Goal: Ask a question

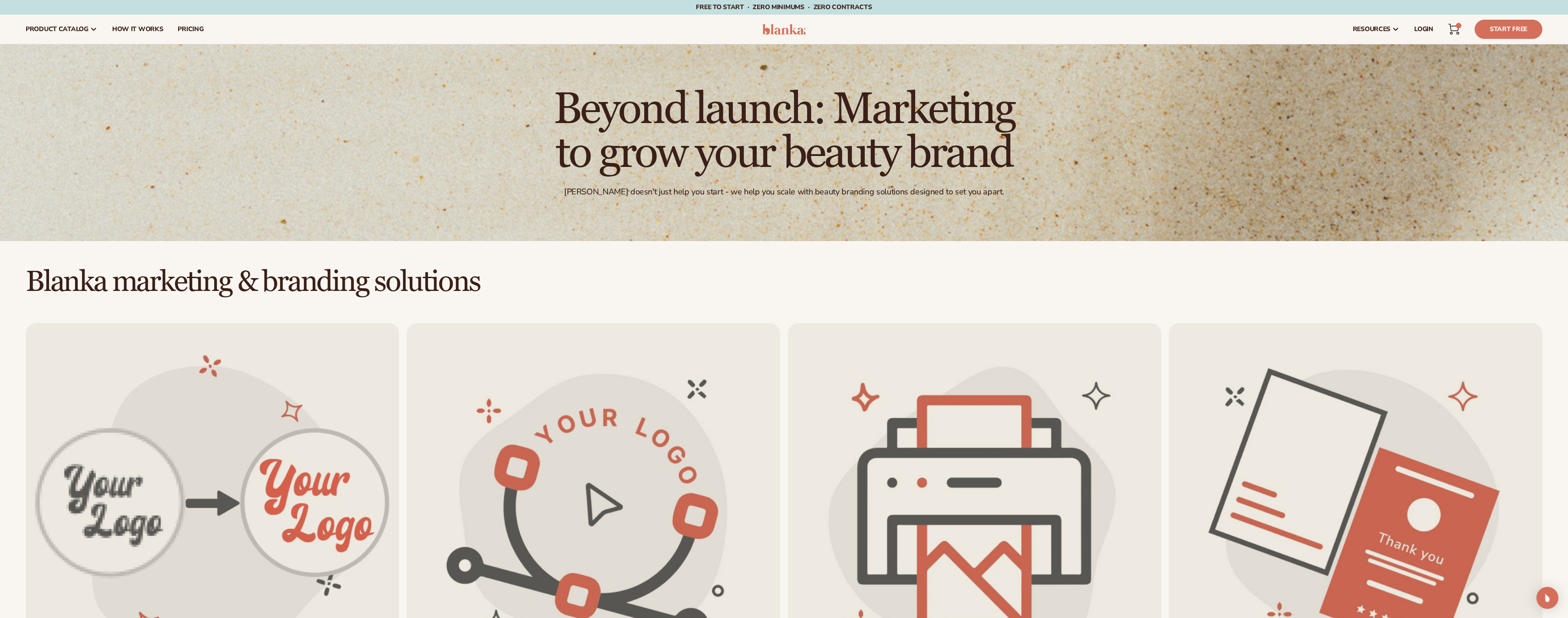
click at [1458, 30] on icon at bounding box center [1454, 27] width 10 height 7
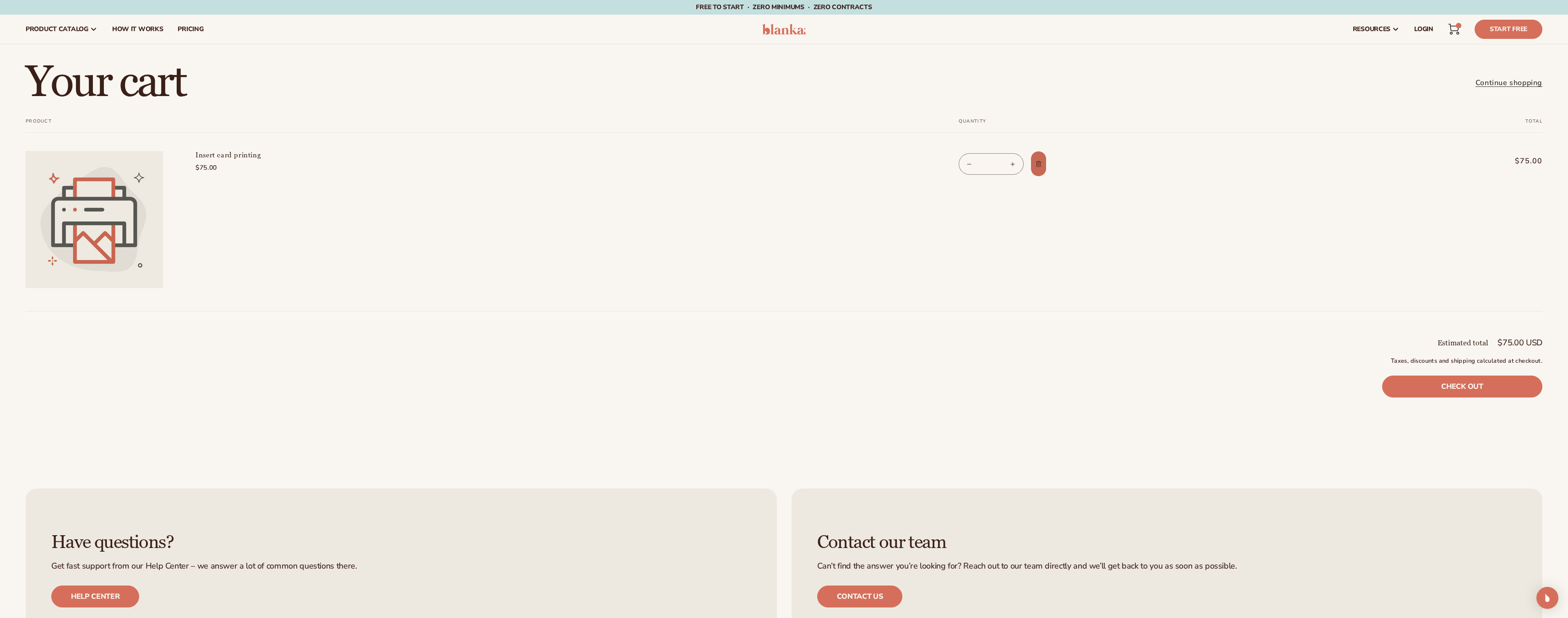
click at [1041, 163] on icon "Remove Insert card printing" at bounding box center [1038, 164] width 7 height 7
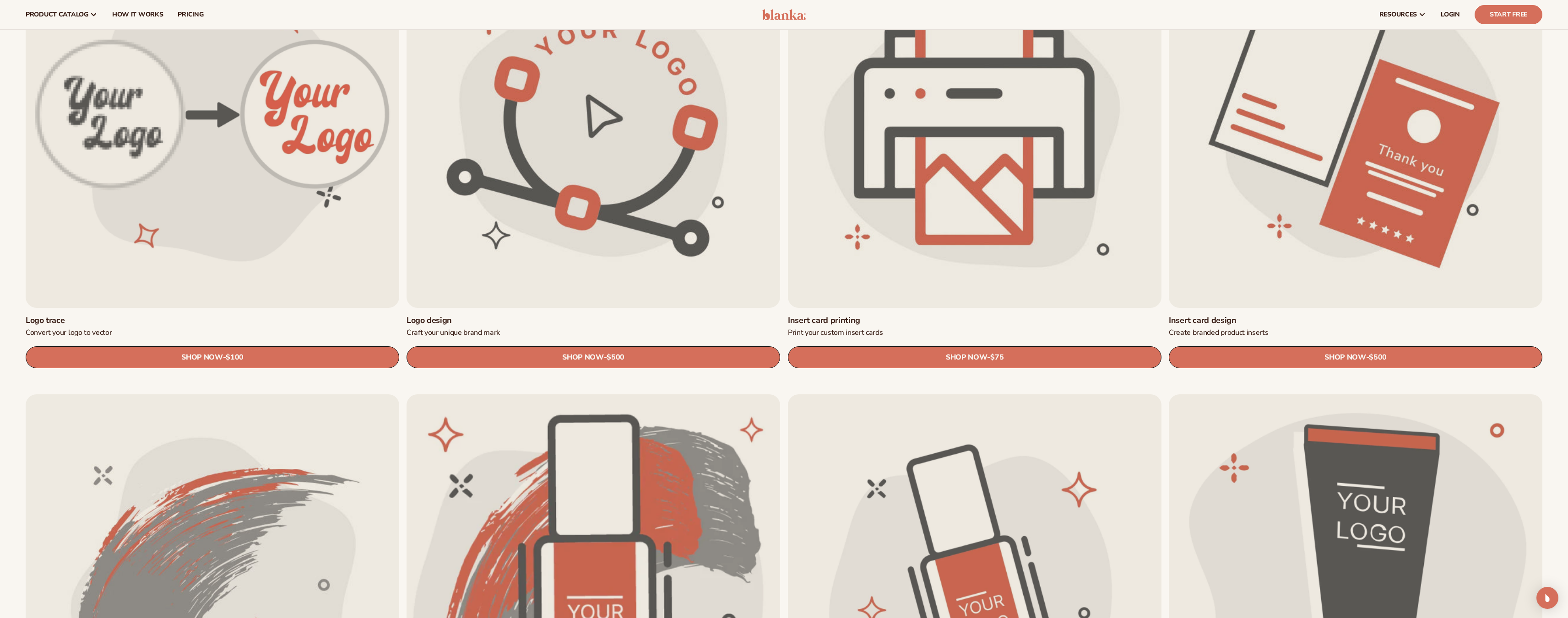
scroll to position [366, 0]
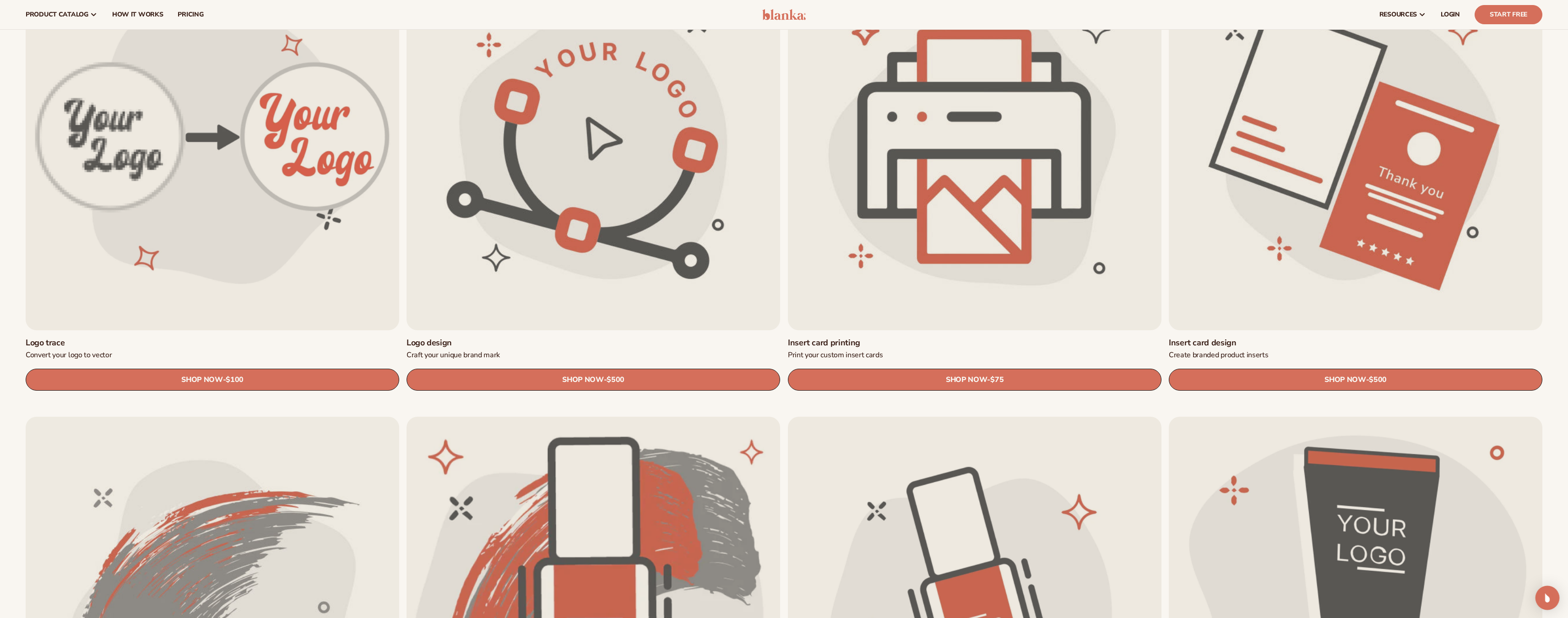
click at [1550, 597] on img "Open Intercom Messenger" at bounding box center [1547, 598] width 12 height 12
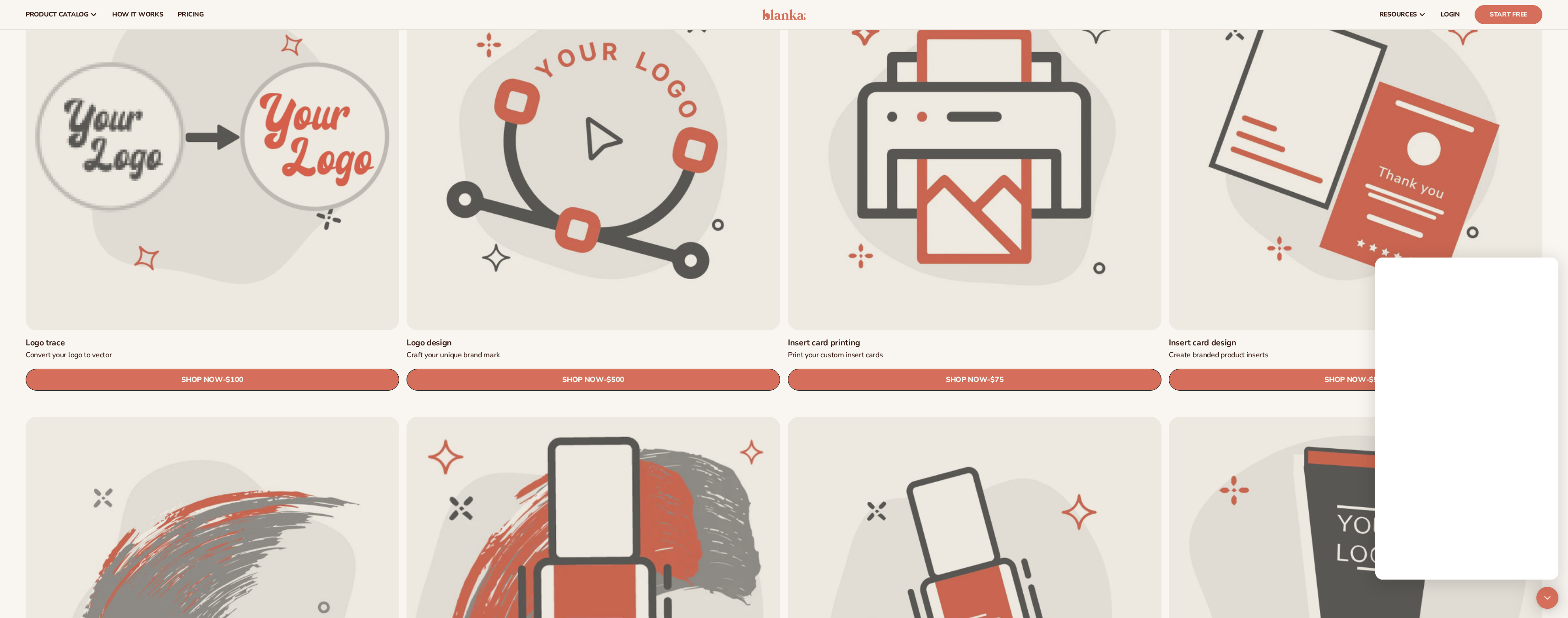
scroll to position [0, 0]
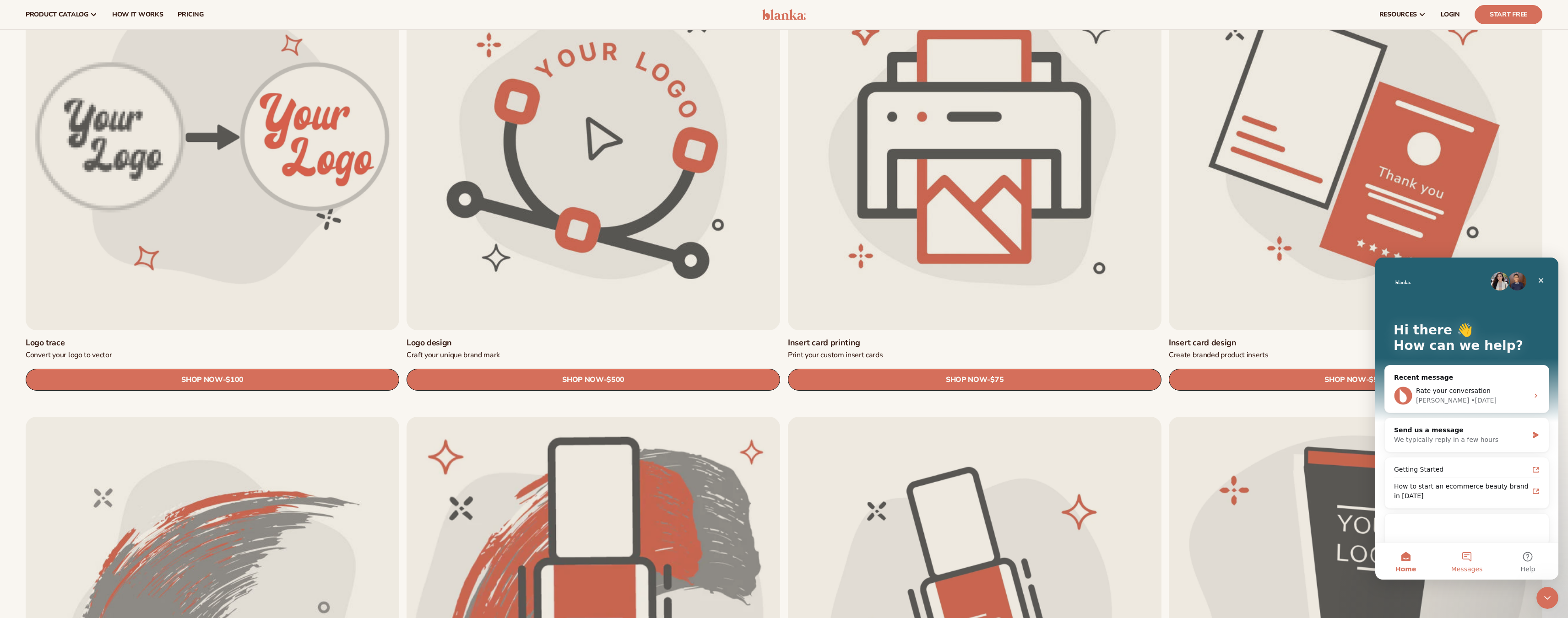
click at [1468, 566] on span "Messages" at bounding box center [1467, 569] width 32 height 7
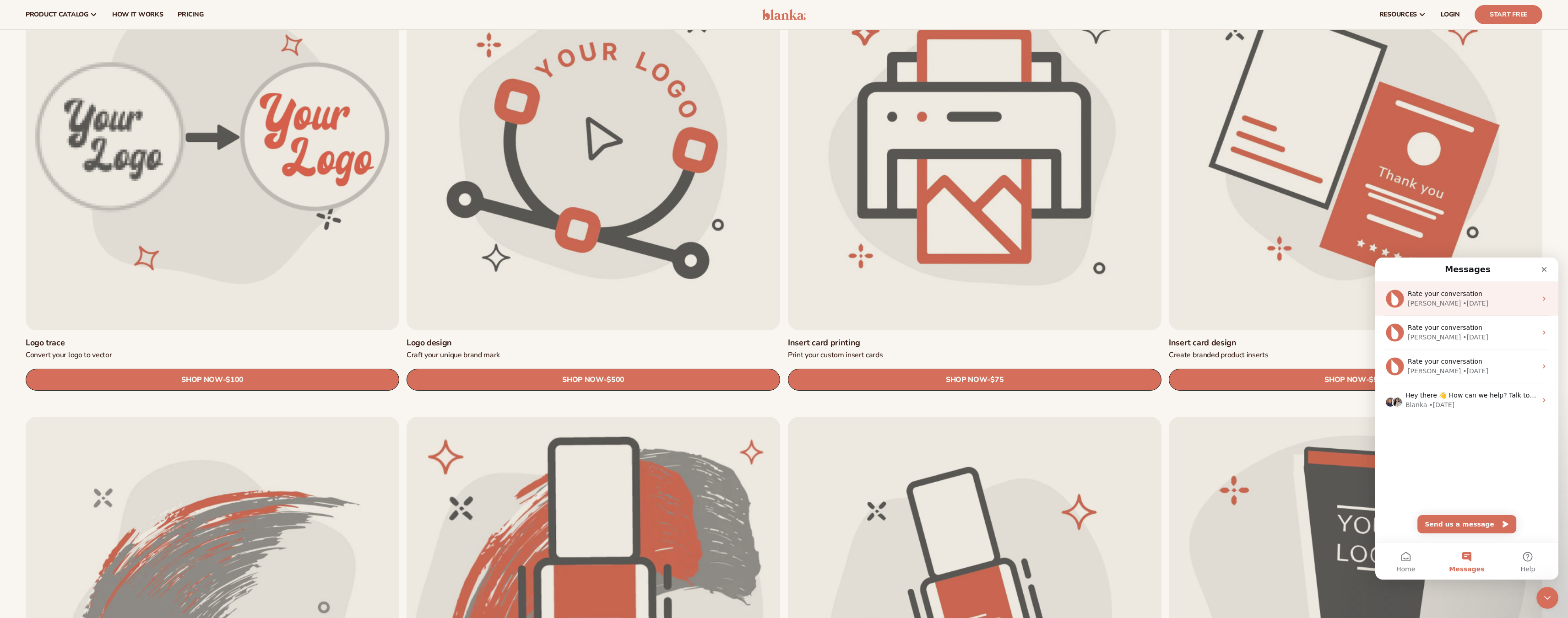
click at [1449, 308] on div "Rate your conversation Lee • 2d ago" at bounding box center [1466, 299] width 183 height 34
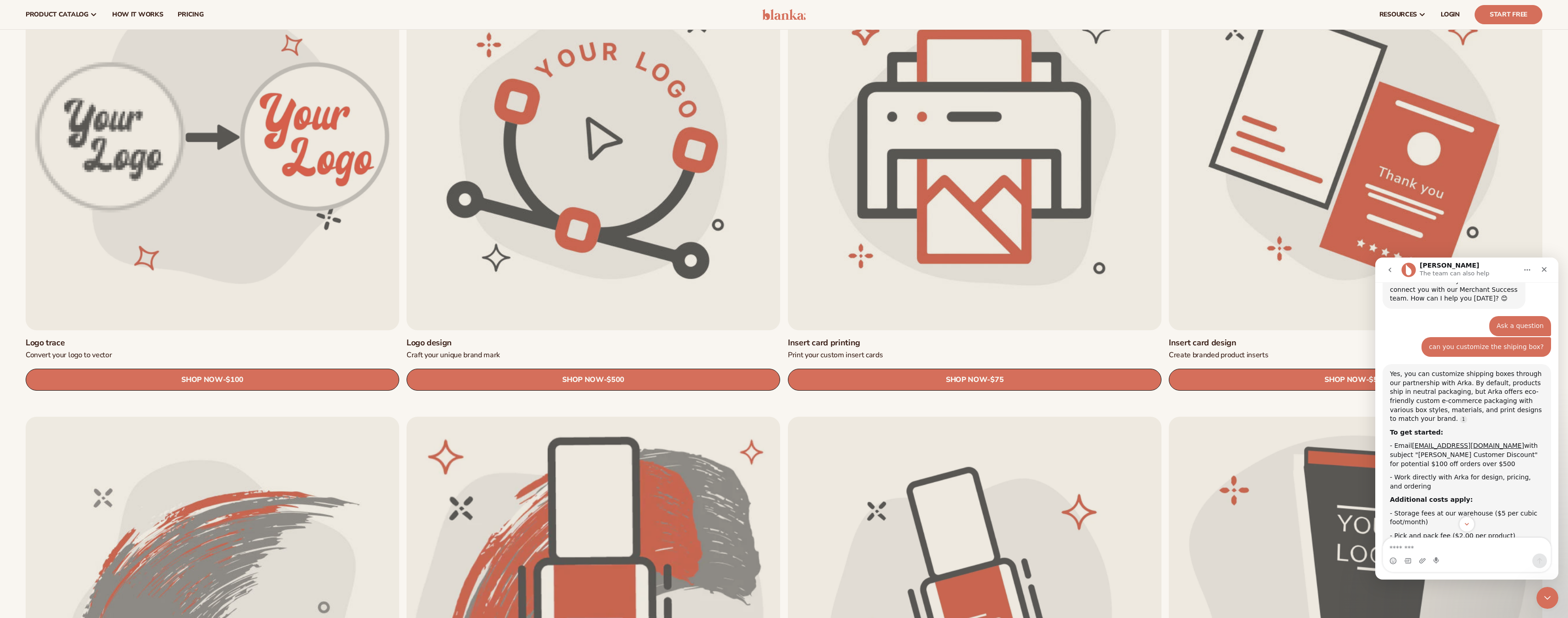
scroll to position [64, 0]
click at [1440, 444] on link "support@arka.com" at bounding box center [1468, 448] width 112 height 7
drag, startPoint x: 1465, startPoint y: 439, endPoint x: 1479, endPoint y: 426, distance: 19.1
click at [1415, 443] on div "- Email support@arka.com with subject "Blanka Customer Discount" for potential …" at bounding box center [1466, 457] width 154 height 27
drag, startPoint x: 1410, startPoint y: 439, endPoint x: 1464, endPoint y: 438, distance: 54.0
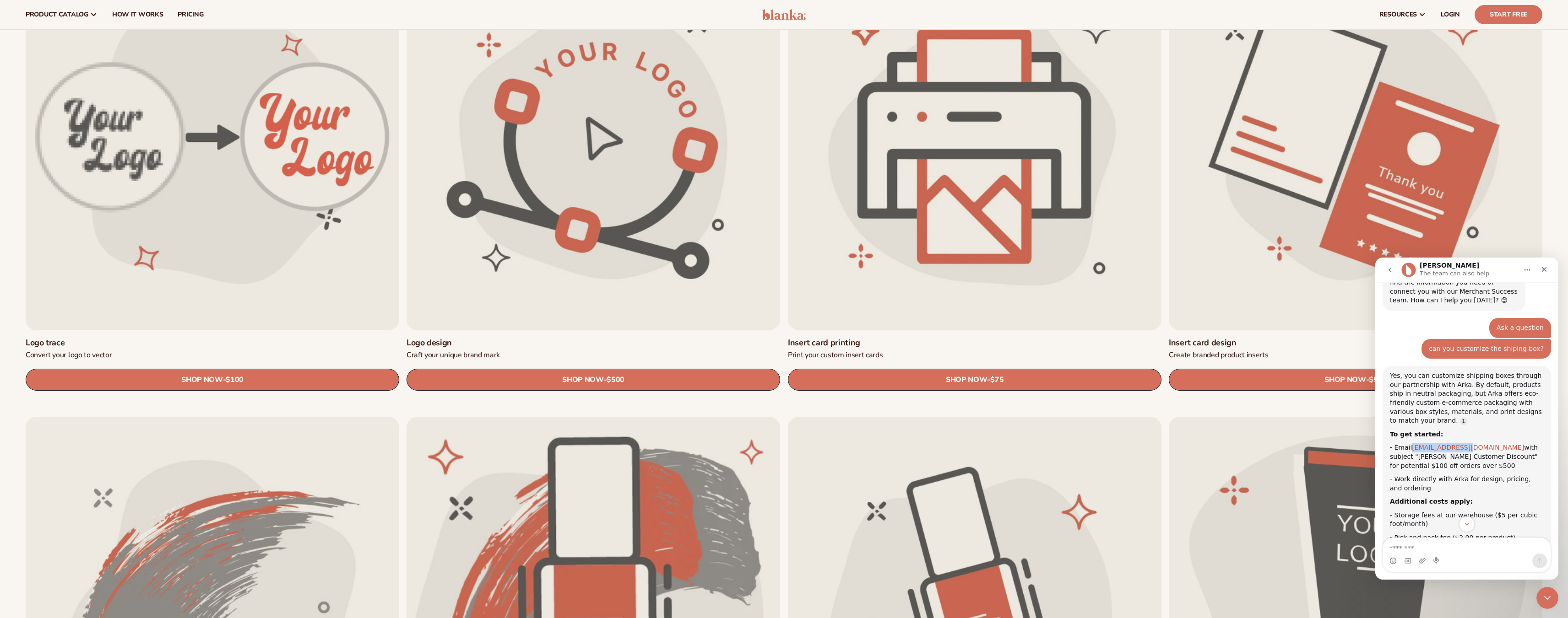
click at [1464, 443] on div "- Email support@arka.com with subject "Blanka Customer Discount" for potential …" at bounding box center [1466, 457] width 154 height 27
copy div "support@arka.com"
drag, startPoint x: 1505, startPoint y: 437, endPoint x: 1443, endPoint y: 446, distance: 62.6
click at [1443, 446] on div "- Email support@arka.com with subject "Blanka Customer Discount" for potential …" at bounding box center [1466, 457] width 154 height 27
copy div "Blanka Customer Discount"
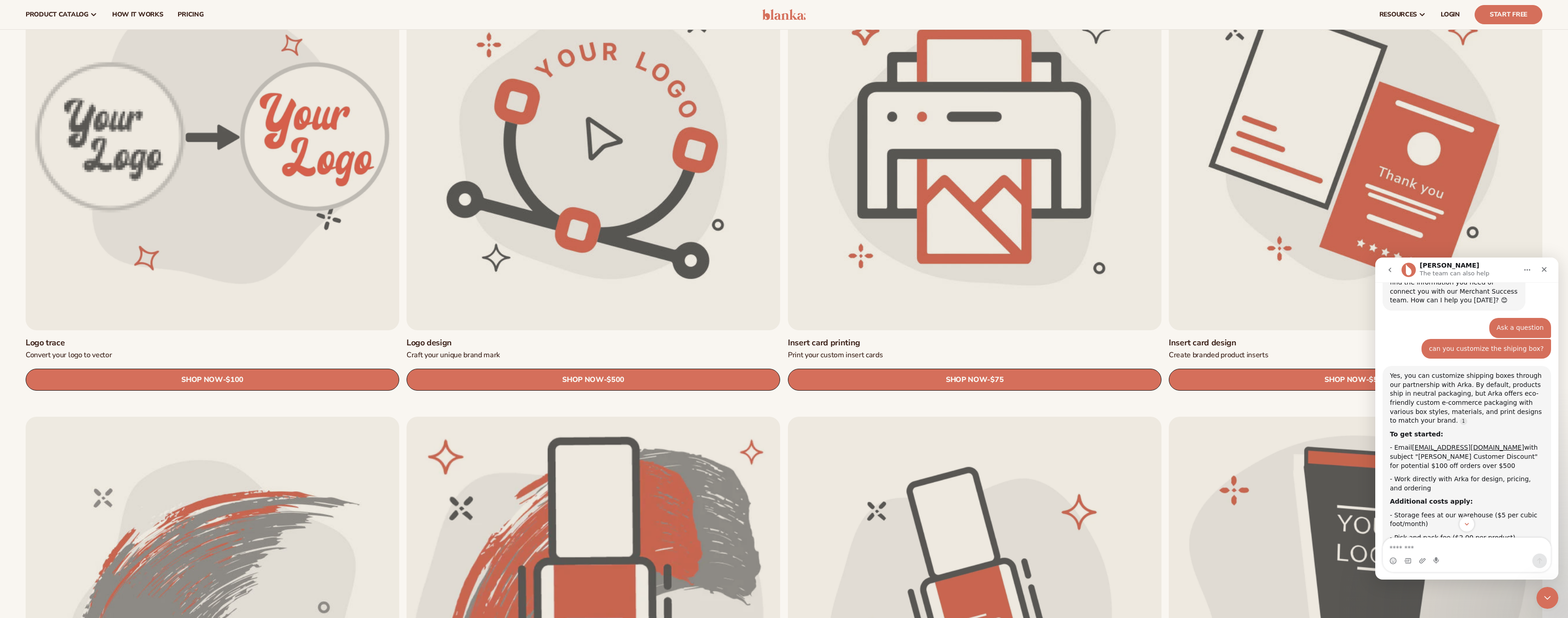
click at [1496, 479] on div "- Work directly with Arka for design, pricing, and ordering" at bounding box center [1466, 484] width 154 height 18
